Goal: Obtain resource: Download file/media

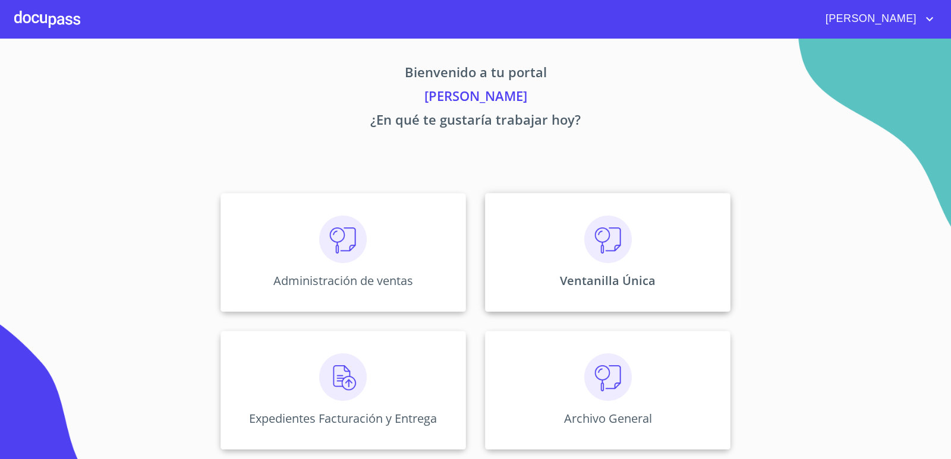
click at [582, 219] on div "Ventanilla Única" at bounding box center [607, 252] width 245 height 119
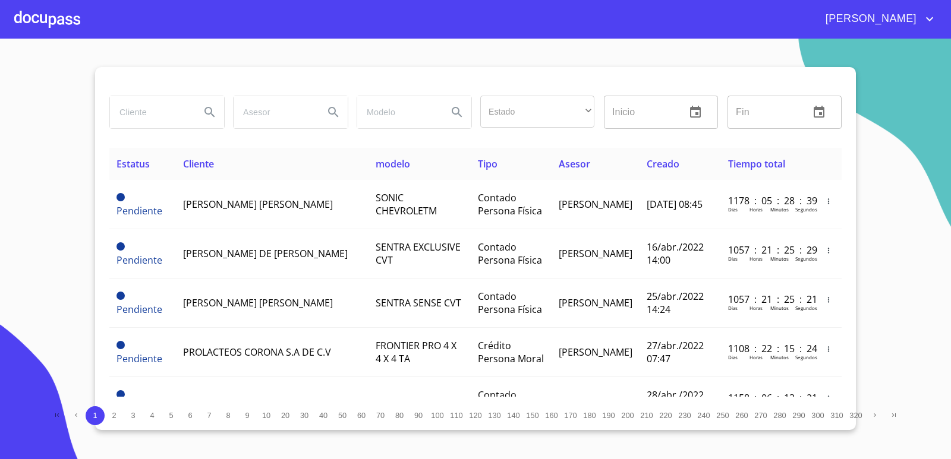
click at [165, 115] on input "search" at bounding box center [150, 112] width 81 height 32
type input "banorte"
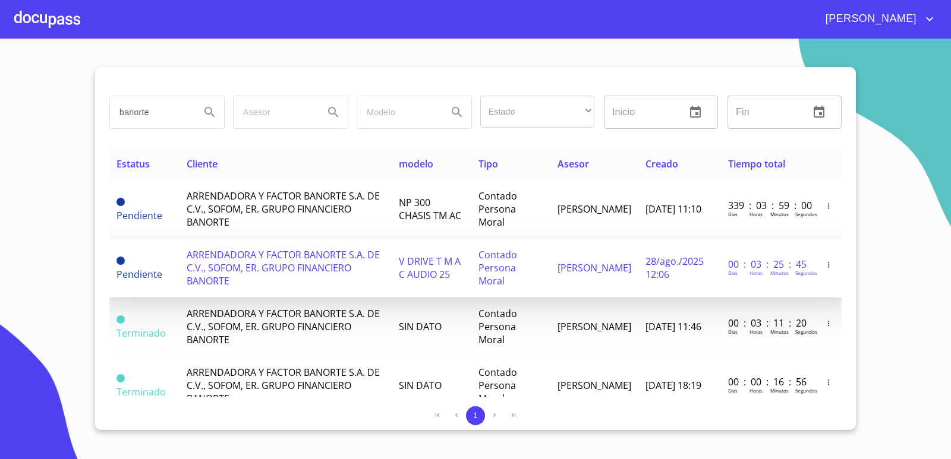
click at [384, 273] on td "ARRENDADORA Y FACTOR BANORTE S.A. DE C.V., SOFOM, ER. GRUPO FINANCIERO BANORTE" at bounding box center [285, 268] width 212 height 59
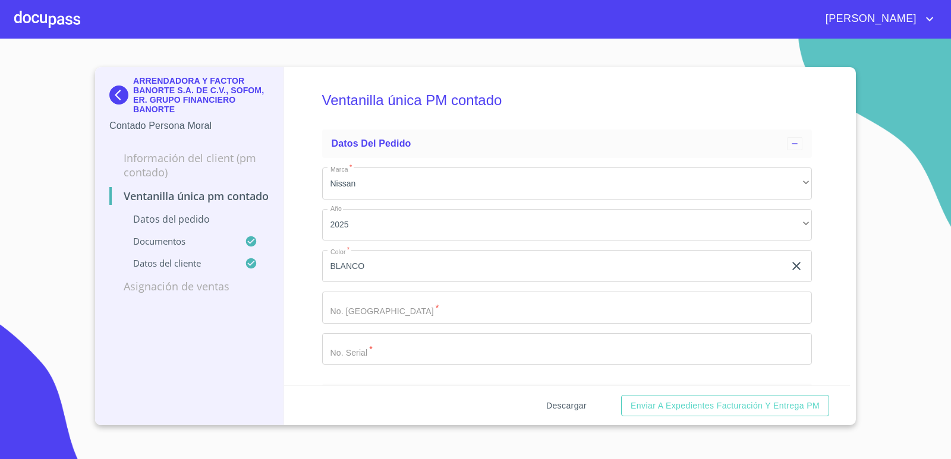
click at [563, 404] on span "Descargar" at bounding box center [566, 406] width 40 height 15
